Goal: Navigation & Orientation: Find specific page/section

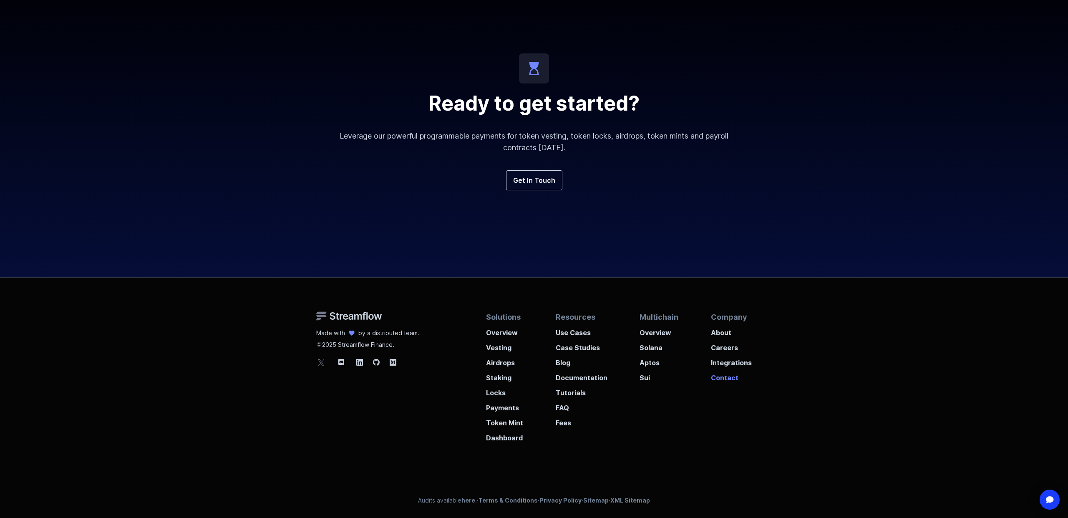
click at [725, 374] on p "Contact" at bounding box center [731, 374] width 41 height 15
click at [718, 332] on p "About" at bounding box center [731, 329] width 41 height 15
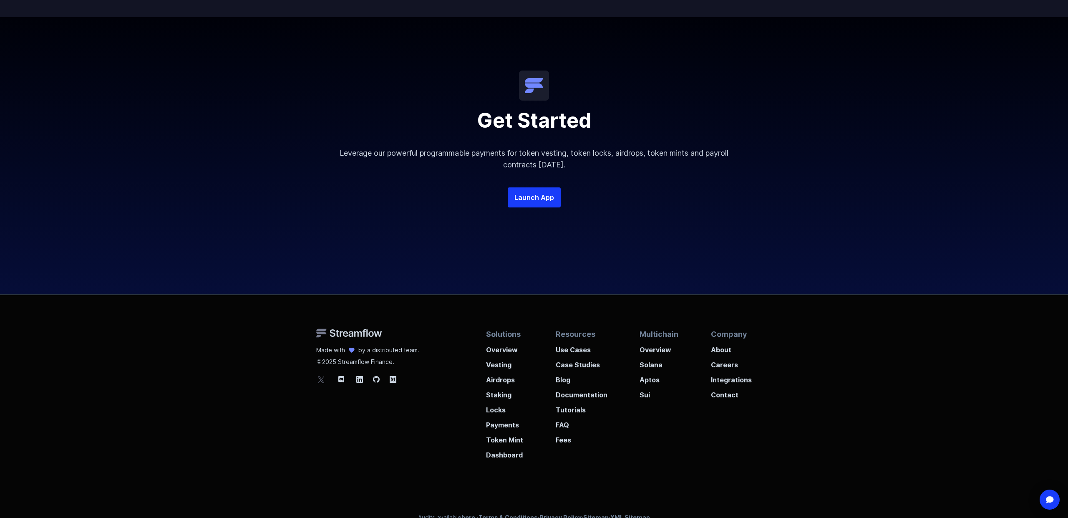
scroll to position [1581, 0]
